Goal: Check status: Check status

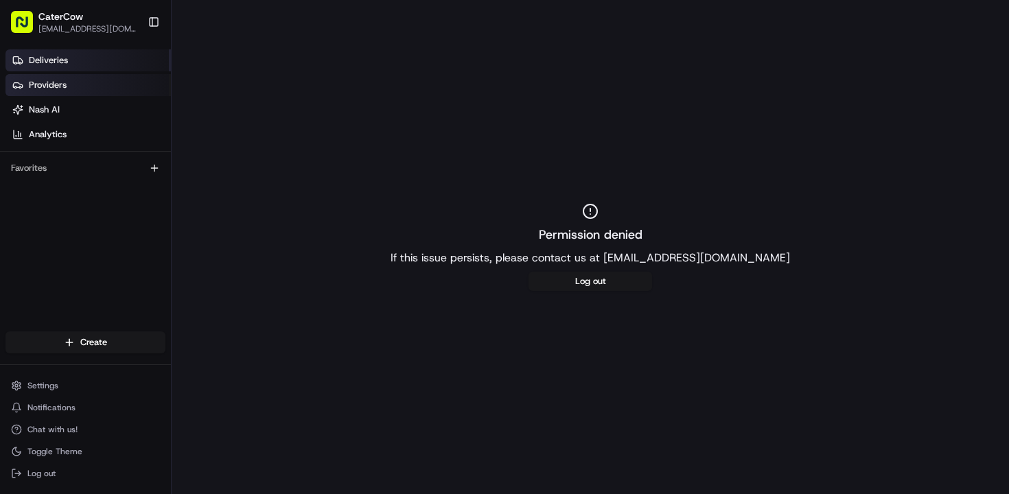
click at [51, 58] on span "Deliveries" at bounding box center [48, 60] width 39 height 12
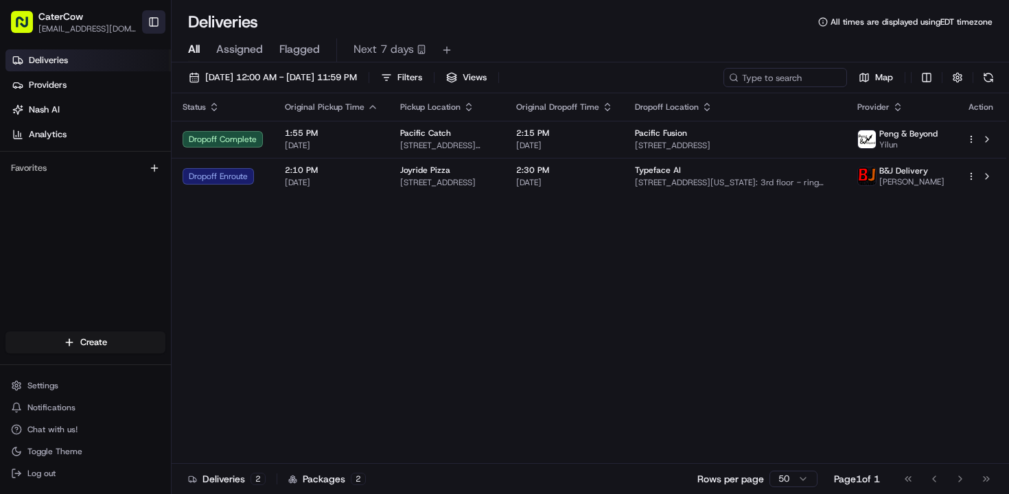
click at [161, 19] on button "Toggle Sidebar" at bounding box center [153, 21] width 23 height 23
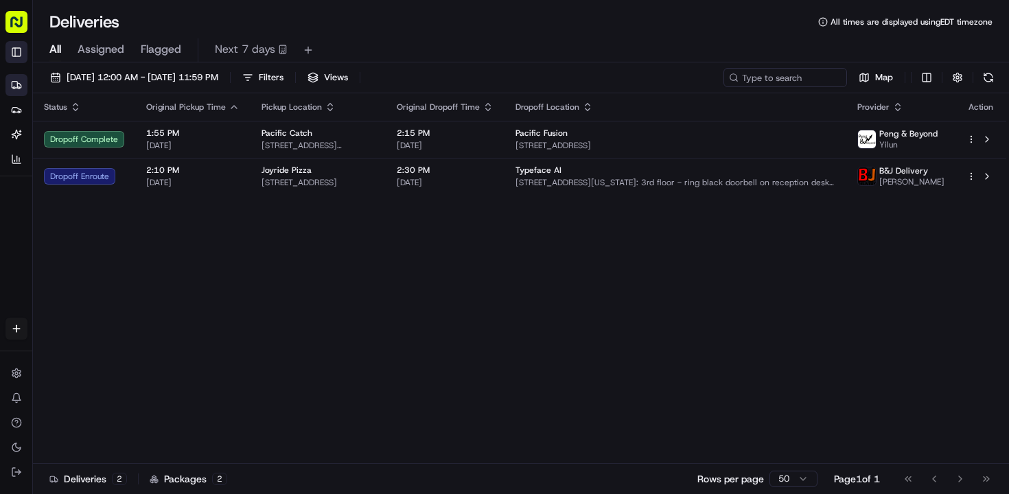
click at [14, 52] on button "Toggle Sidebar" at bounding box center [16, 52] width 22 height 22
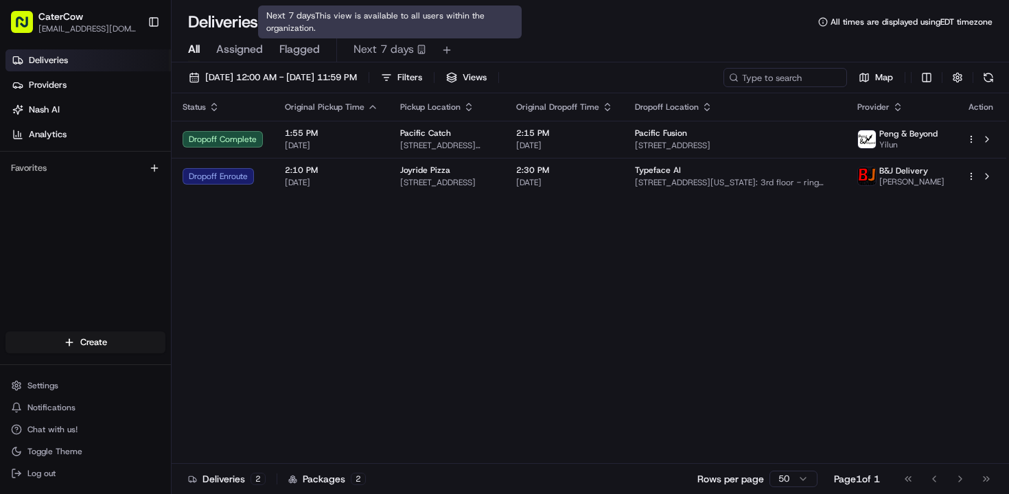
click at [401, 47] on span "Next 7 days" at bounding box center [383, 49] width 60 height 16
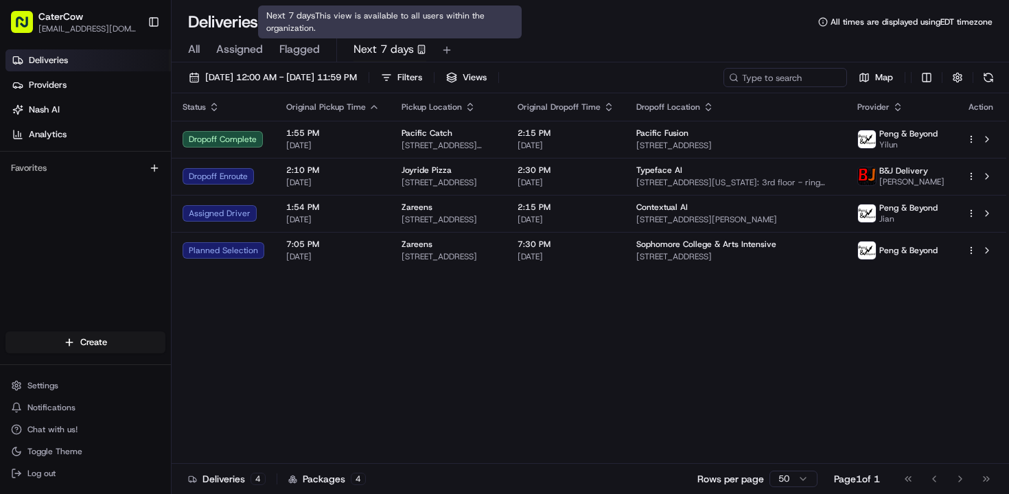
click at [418, 51] on rect "button" at bounding box center [421, 49] width 6 height 8
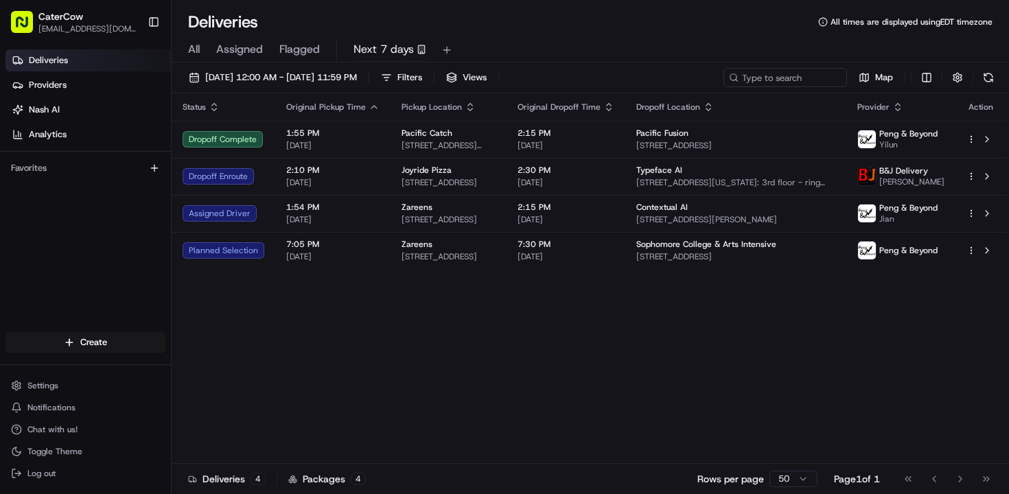
click at [401, 53] on span "Next 7 days" at bounding box center [383, 49] width 60 height 16
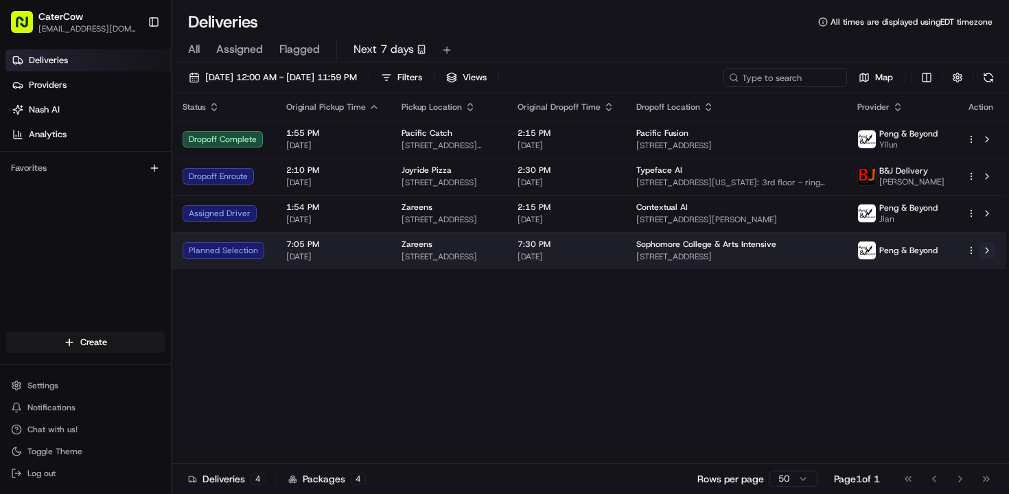
click at [985, 253] on button at bounding box center [986, 250] width 16 height 16
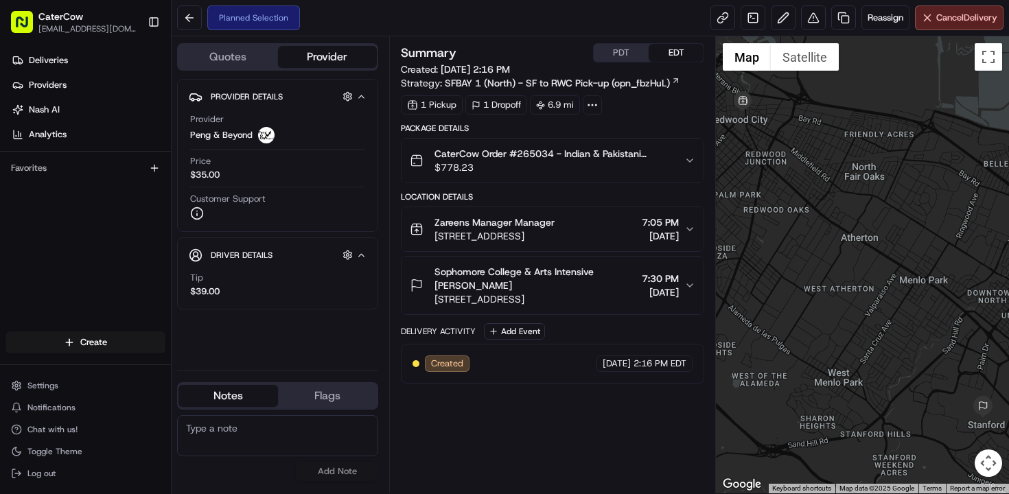
click at [516, 277] on span "Sophomore College & Arts Intensive Charlie Lyerly" at bounding box center [535, 278] width 202 height 27
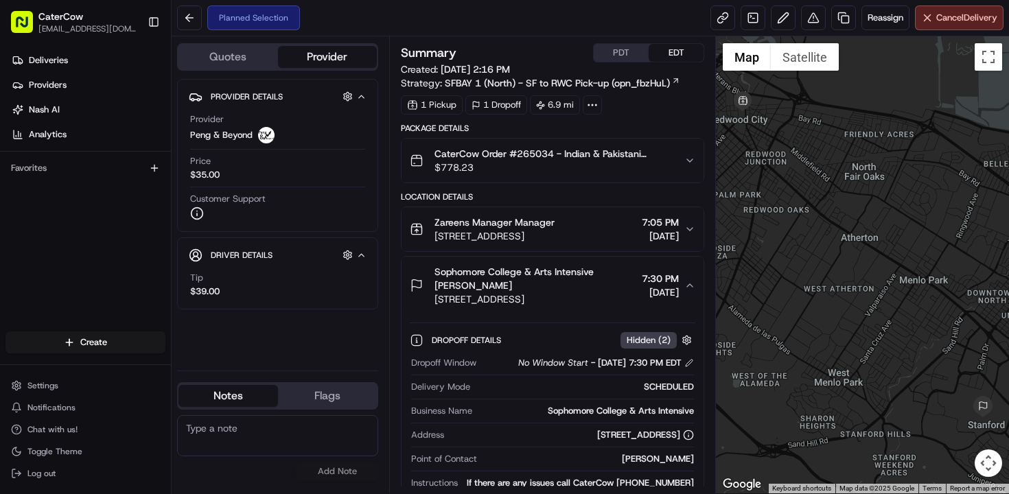
click at [617, 52] on button "PDT" at bounding box center [620, 53] width 55 height 18
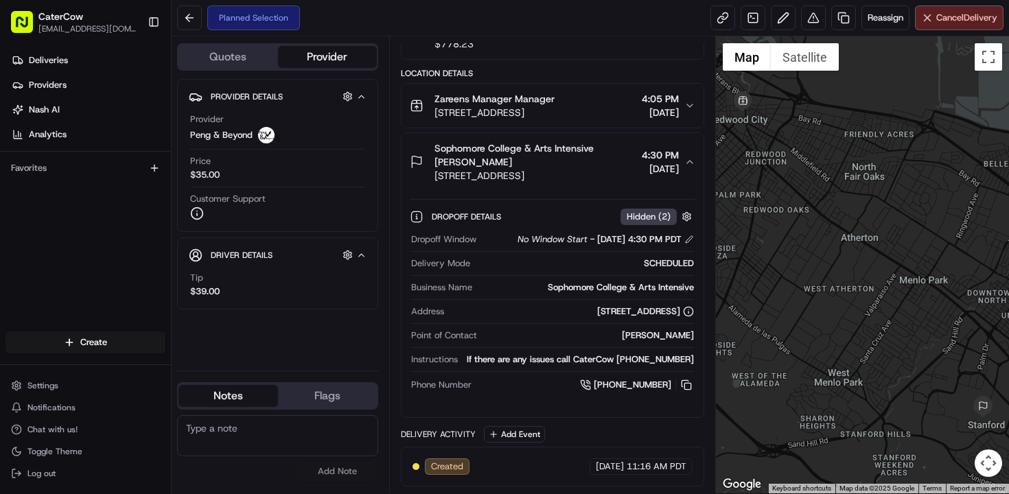
scroll to position [123, 0]
